Goal: Register for event/course

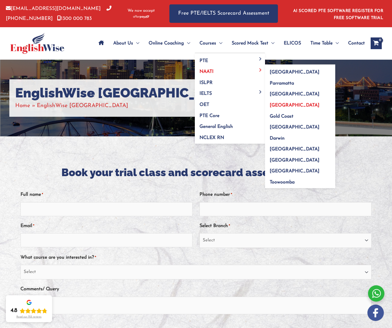
click at [281, 103] on span "[GEOGRAPHIC_DATA]" at bounding box center [295, 105] width 50 height 5
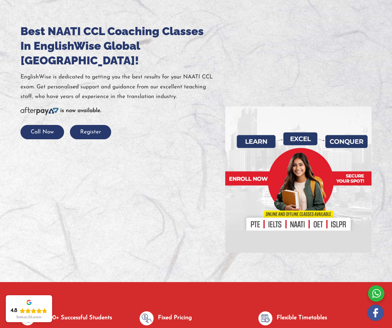
scroll to position [9, 0]
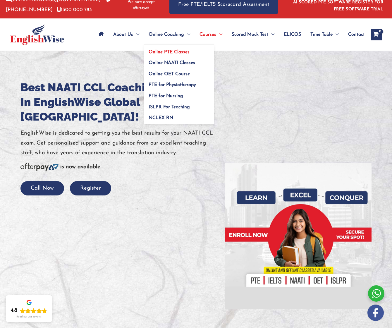
click at [167, 50] on span "Online PTE Classes" at bounding box center [169, 52] width 41 height 5
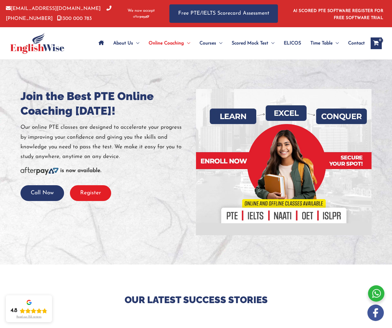
click at [92, 191] on button "Register" at bounding box center [90, 193] width 41 height 16
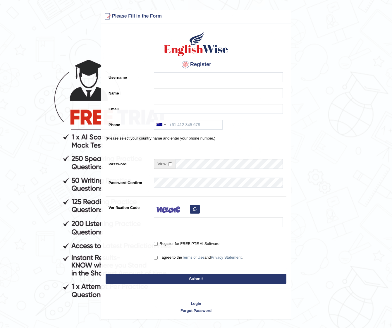
click at [44, 87] on form "Please fix the following errors: Please Fill in the Form Register Username Name…" at bounding box center [196, 165] width 390 height 310
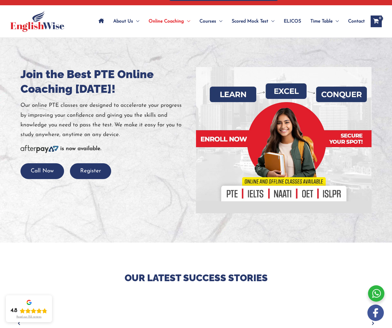
scroll to position [196, 0]
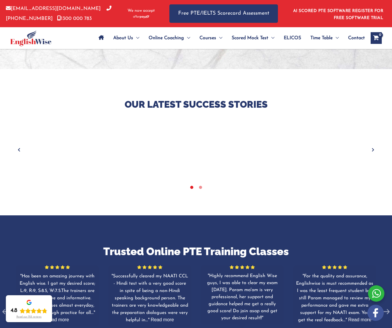
click at [373, 149] on icon "Next" at bounding box center [373, 150] width 6 height 6
